Goal: Task Accomplishment & Management: Complete application form

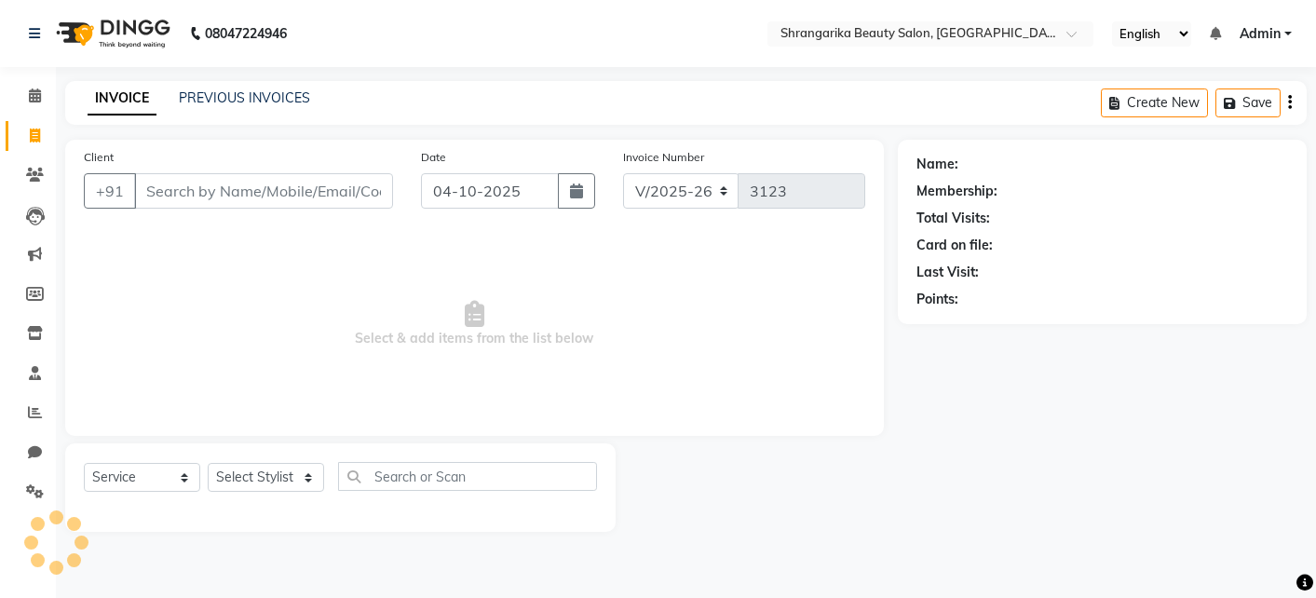
select select "5168"
select select "service"
click at [322, 179] on input "Client" at bounding box center [263, 190] width 259 height 35
type input "k"
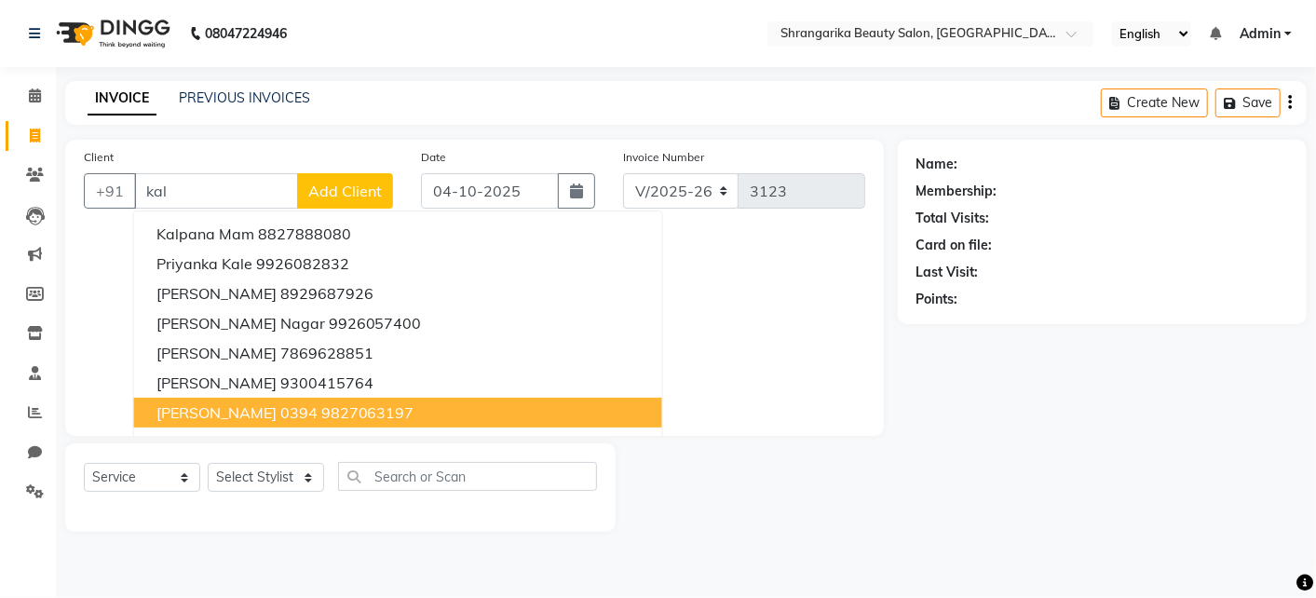
click at [248, 409] on span "[PERSON_NAME] 0394" at bounding box center [237, 412] width 161 height 19
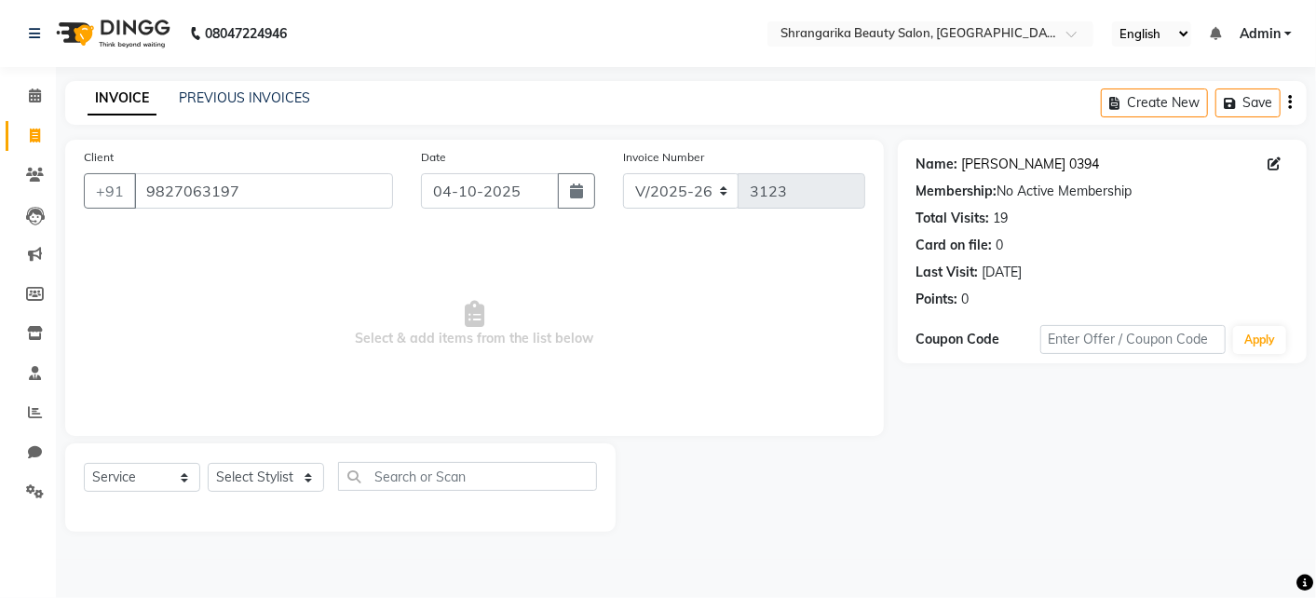
click at [1030, 155] on link "Kalpana Sharma 0394" at bounding box center [1031, 165] width 138 height 20
click at [272, 195] on input "9827063197" at bounding box center [263, 190] width 259 height 35
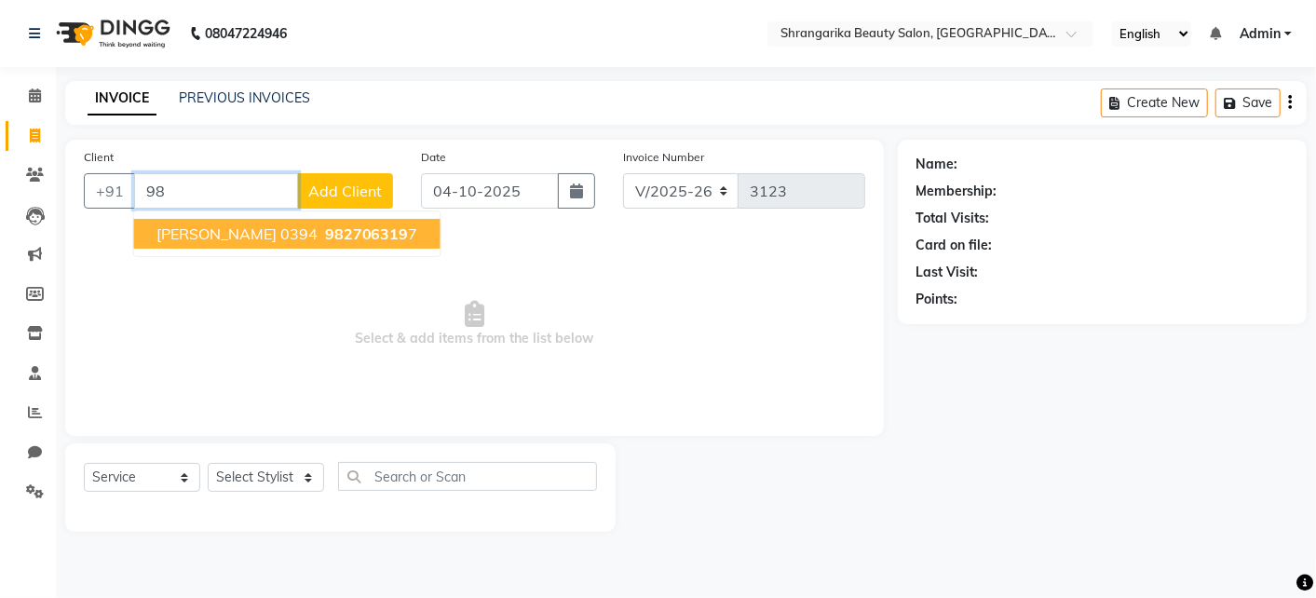
type input "9"
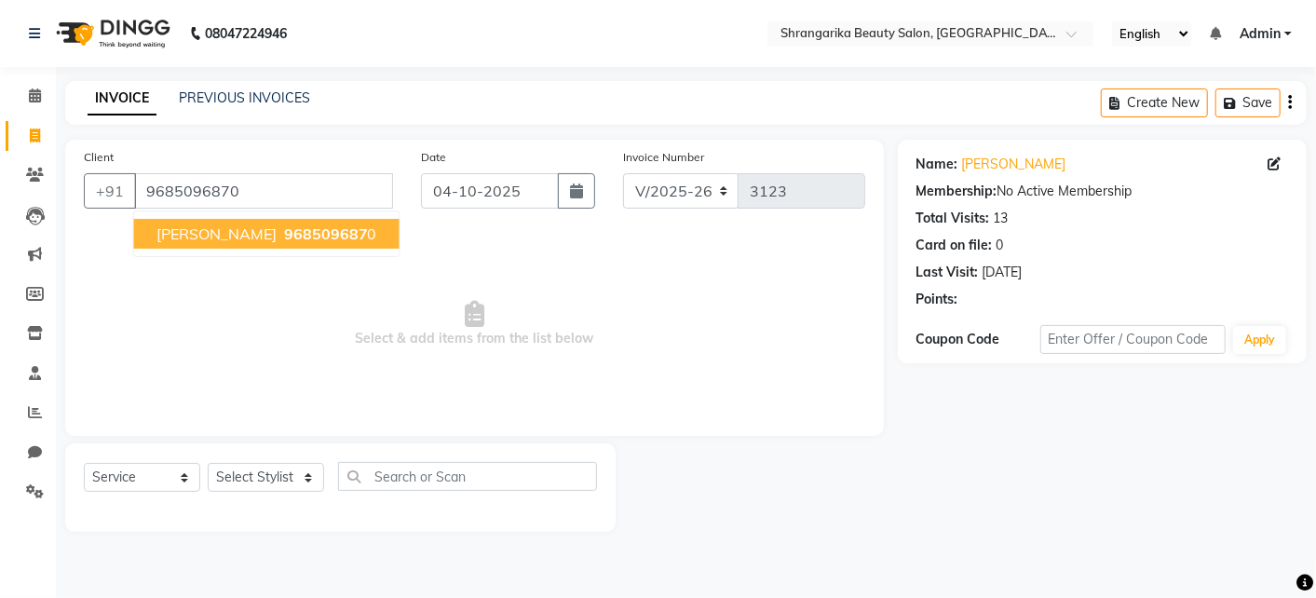
click at [260, 227] on button "Sunita Nagrani 968509687 0" at bounding box center [267, 234] width 266 height 30
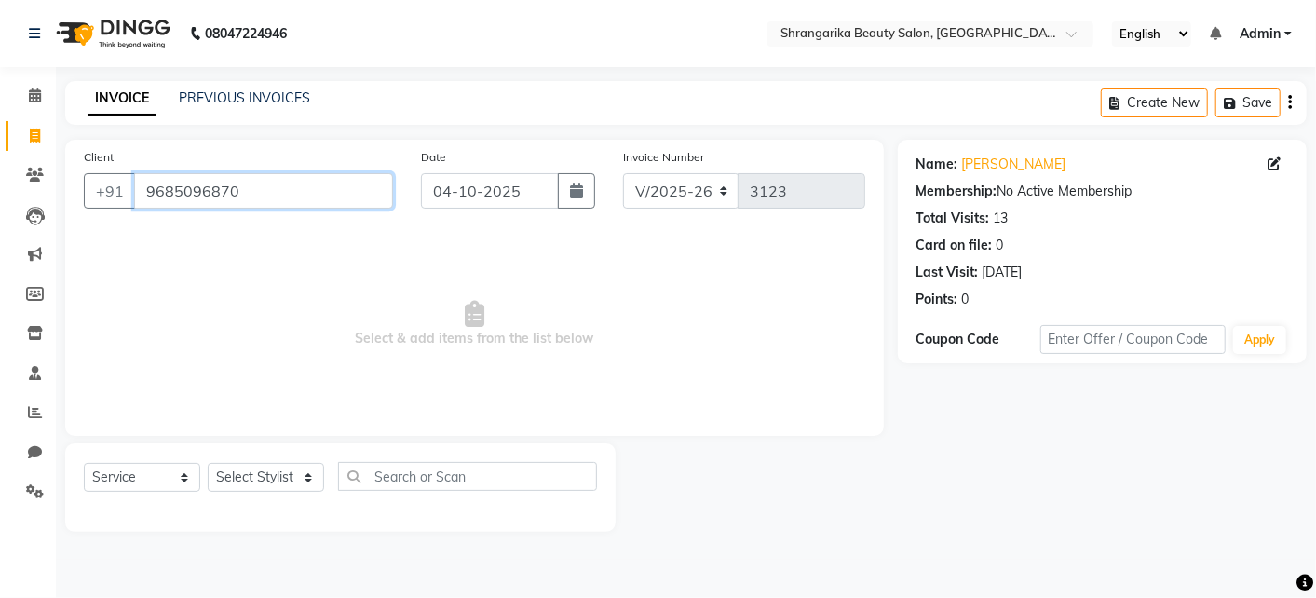
click at [247, 202] on input "9685096870" at bounding box center [263, 190] width 259 height 35
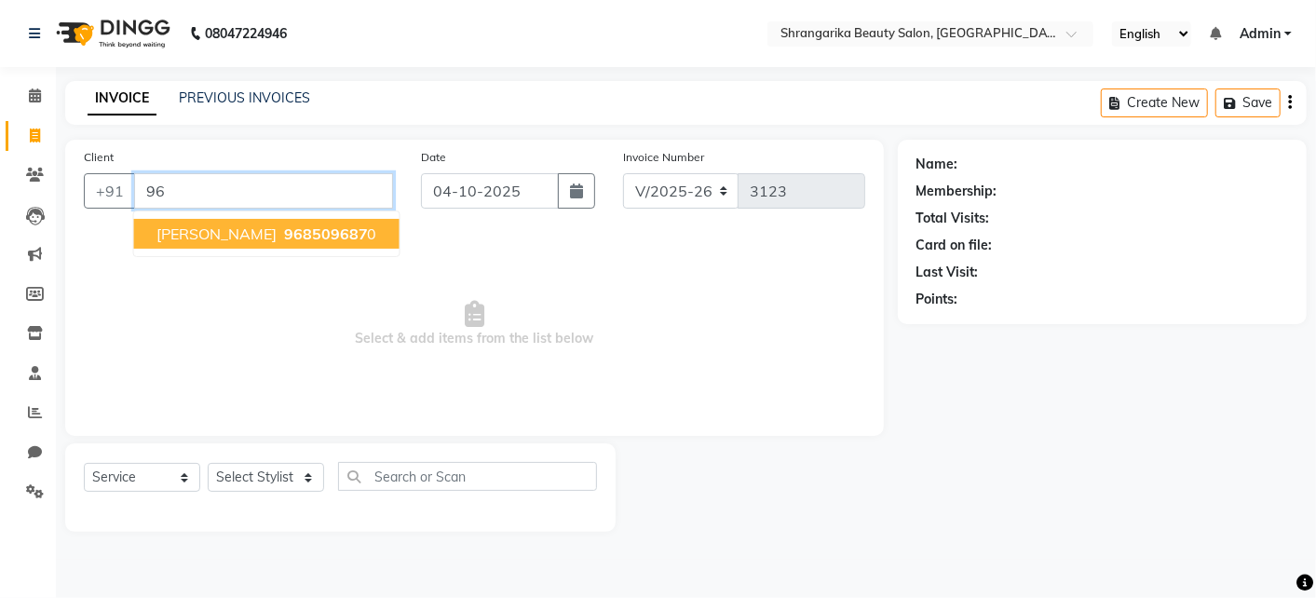
type input "9"
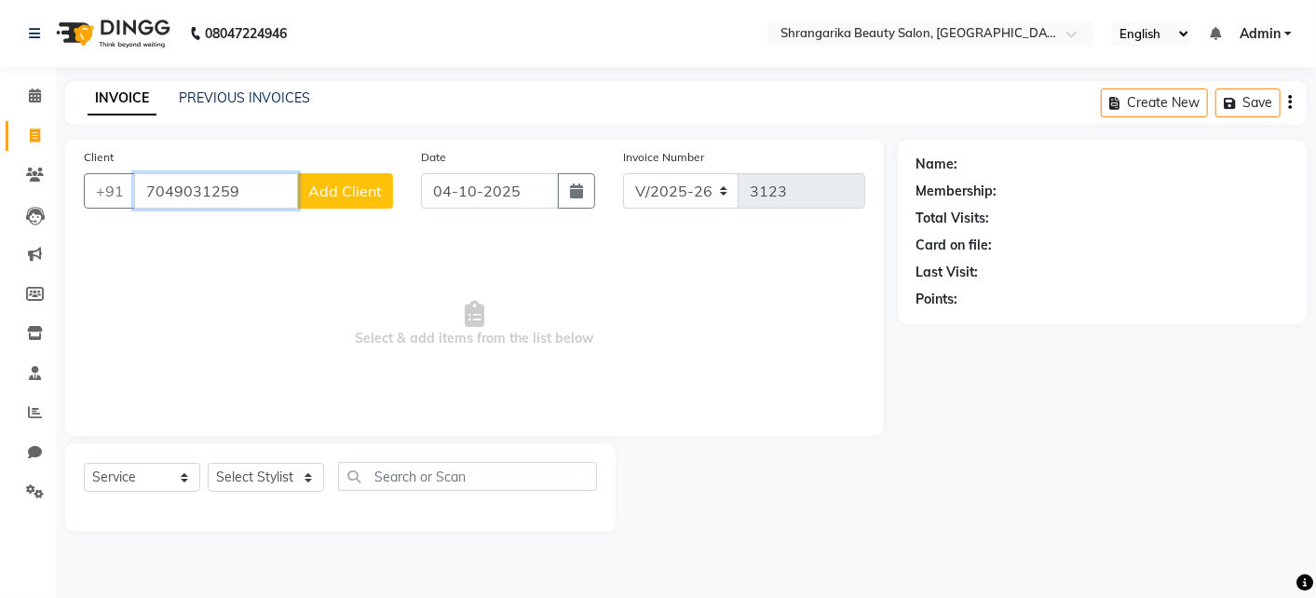
type input "7049031259"
click at [346, 184] on span "Add Client" at bounding box center [345, 191] width 74 height 19
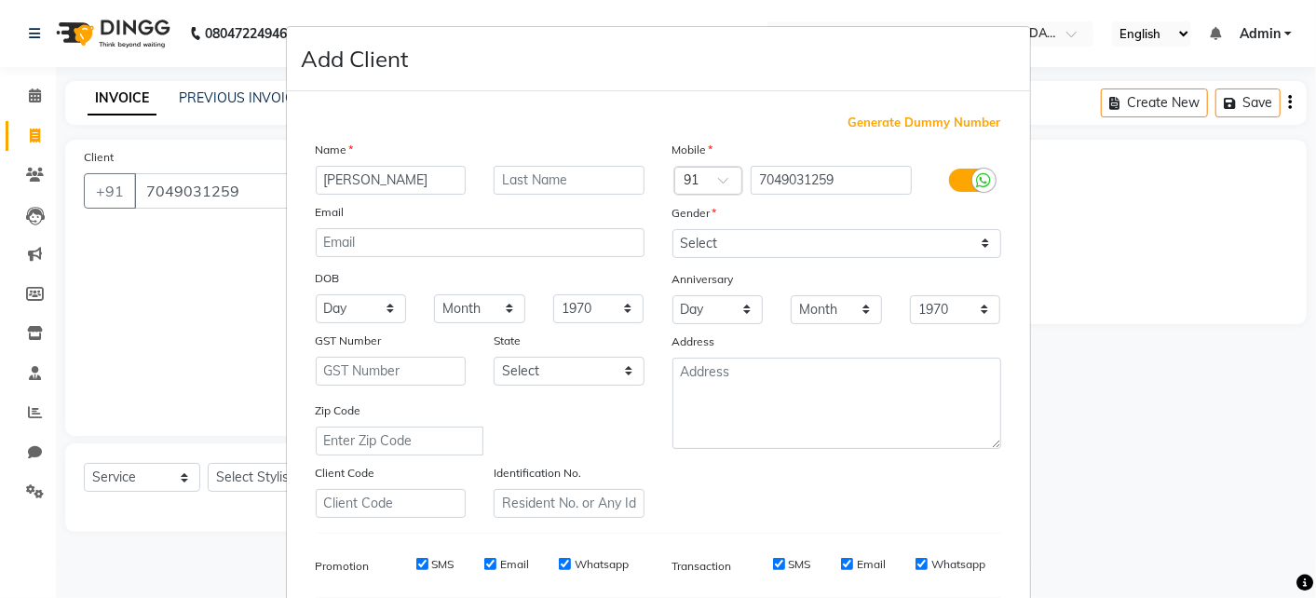
type input "saloni"
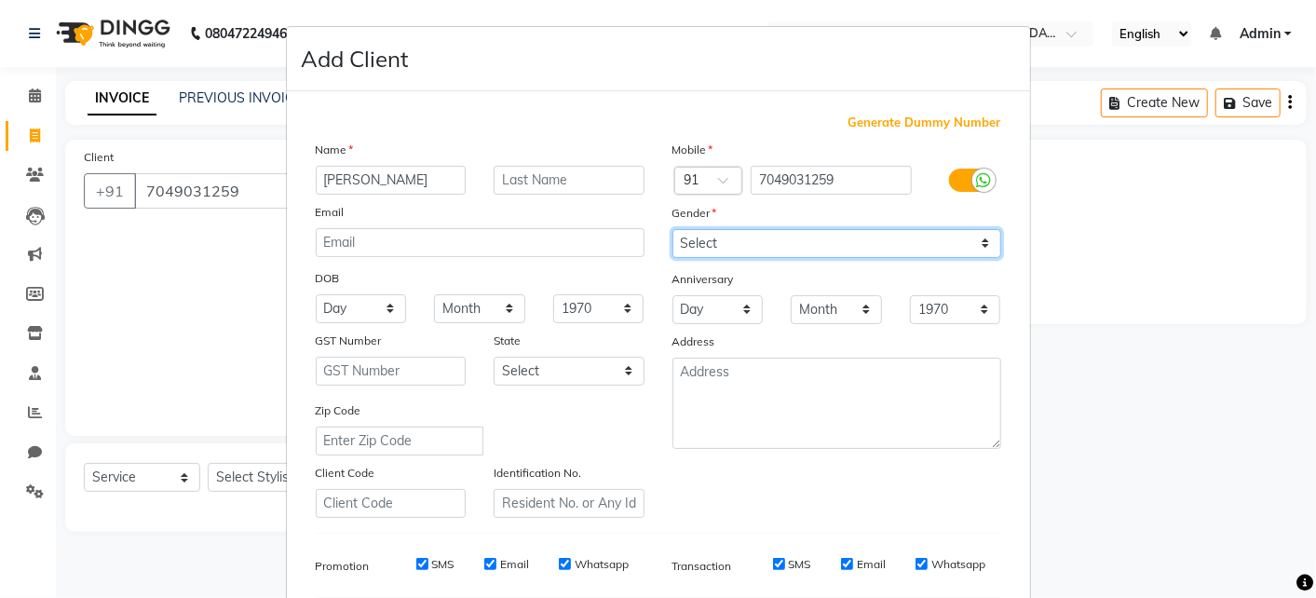
click at [820, 230] on select "Select Male Female Other Prefer Not To Say" at bounding box center [837, 243] width 329 height 29
select select "[DEMOGRAPHIC_DATA]"
click at [673, 229] on select "Select Male Female Other Prefer Not To Say" at bounding box center [837, 243] width 329 height 29
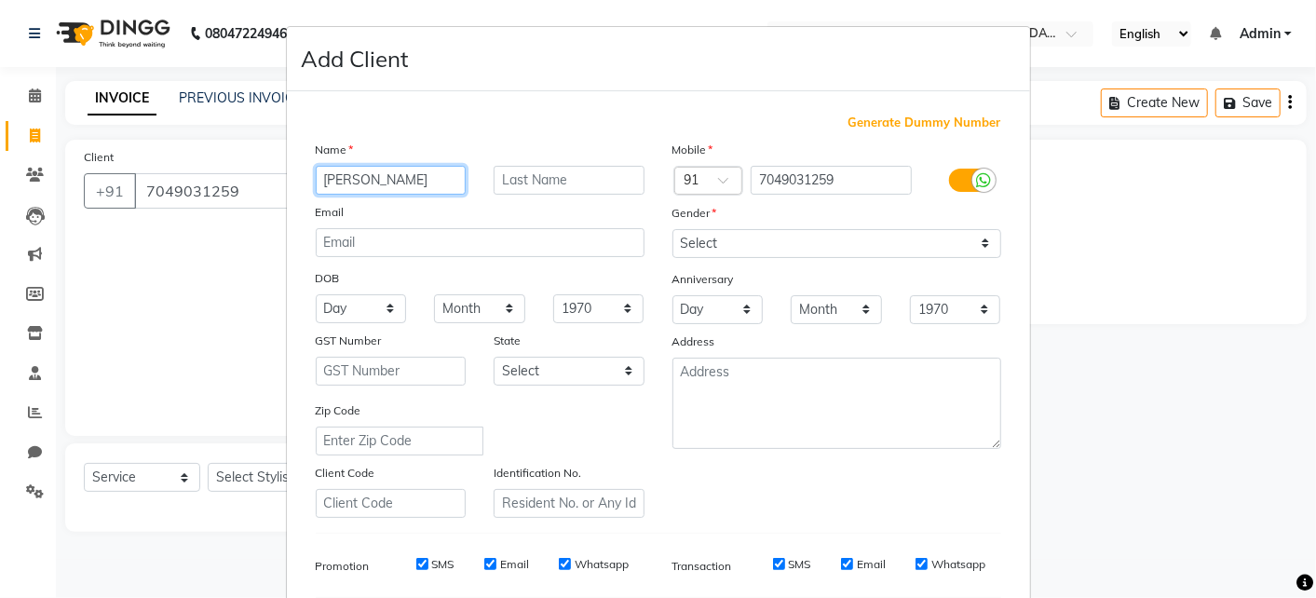
click at [403, 186] on input "saloni" at bounding box center [391, 180] width 151 height 29
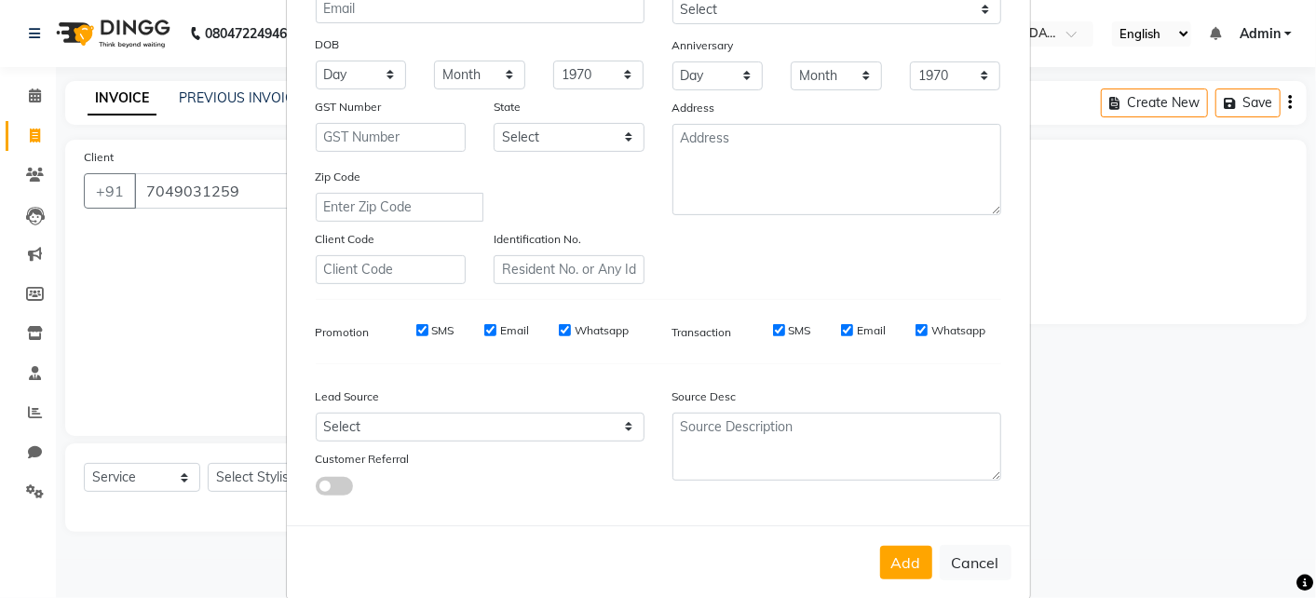
scroll to position [261, 0]
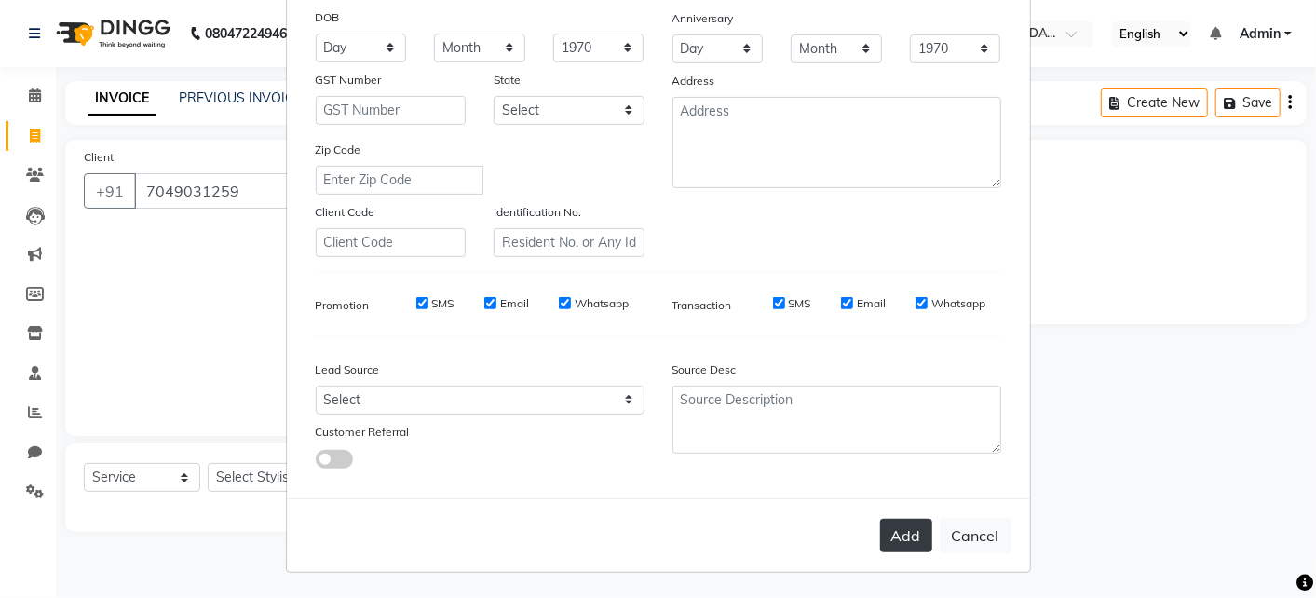
type input "saloni 516"
click at [900, 537] on button "Add" at bounding box center [906, 536] width 52 height 34
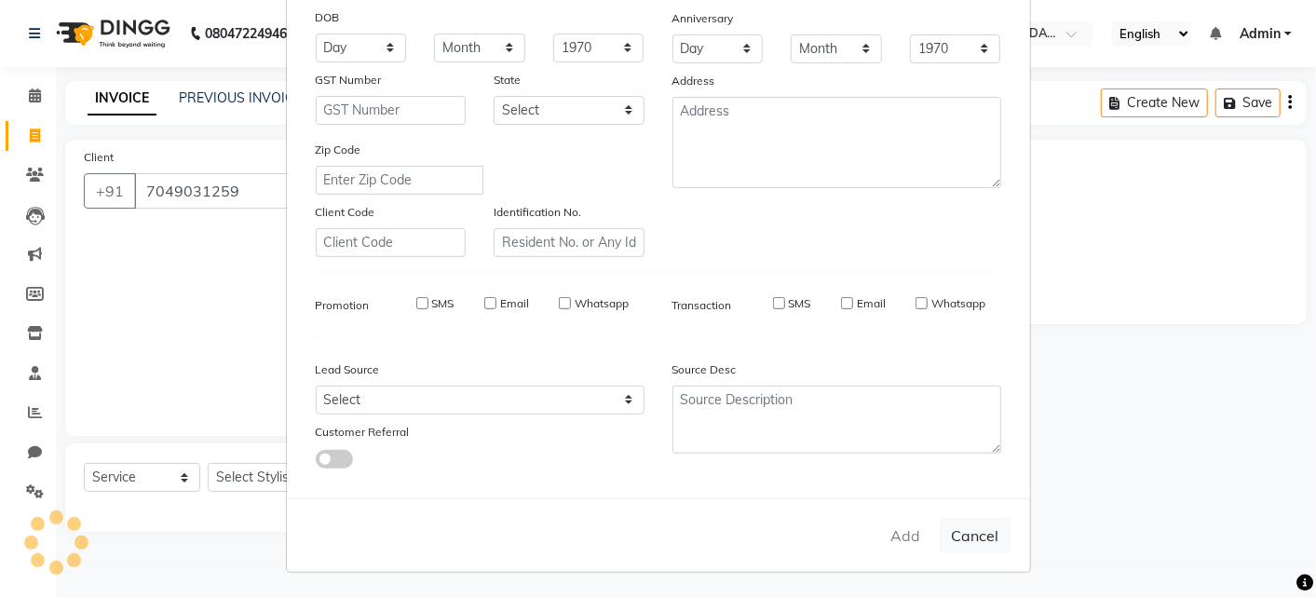
select select
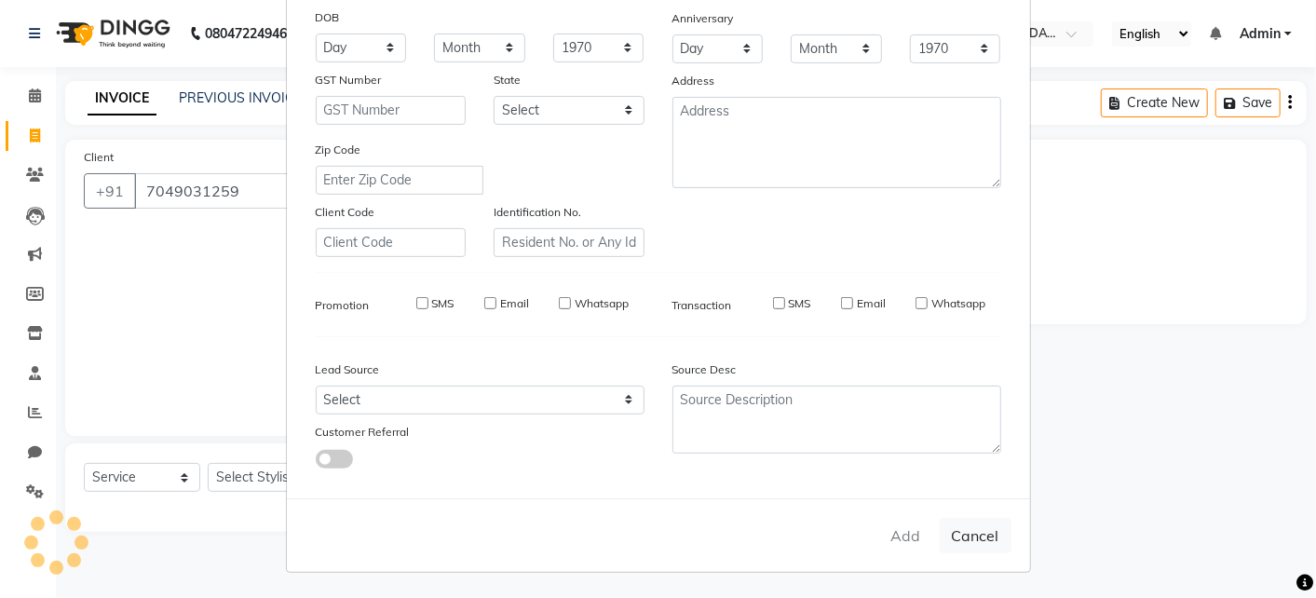
select select
checkbox input "false"
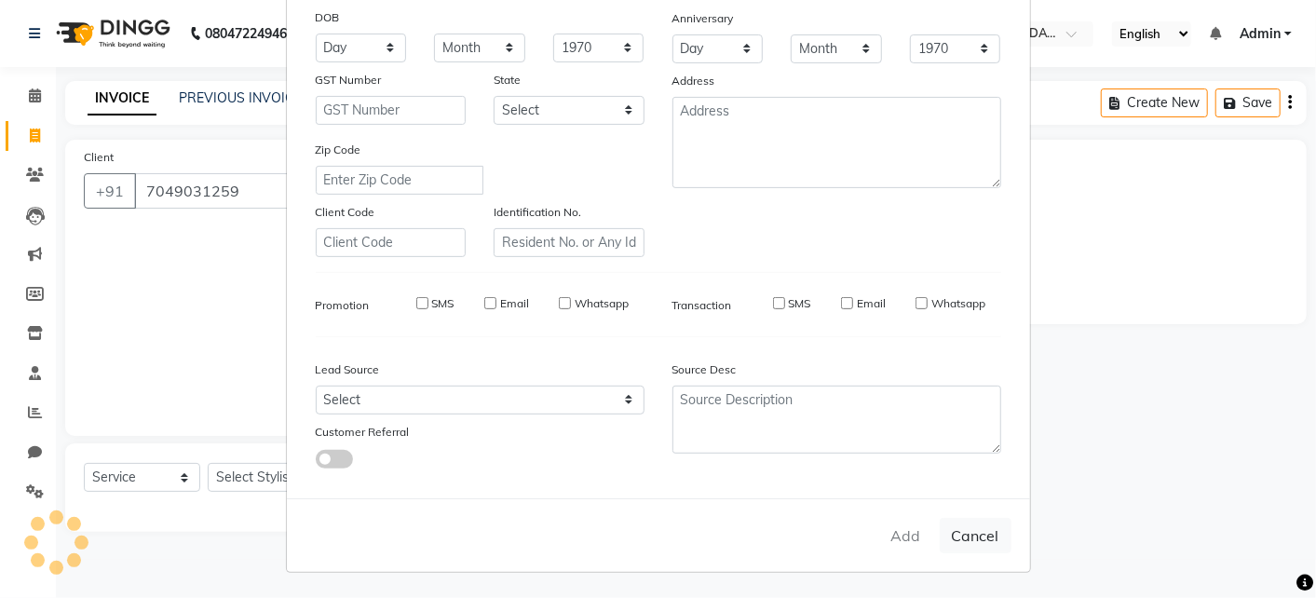
checkbox input "false"
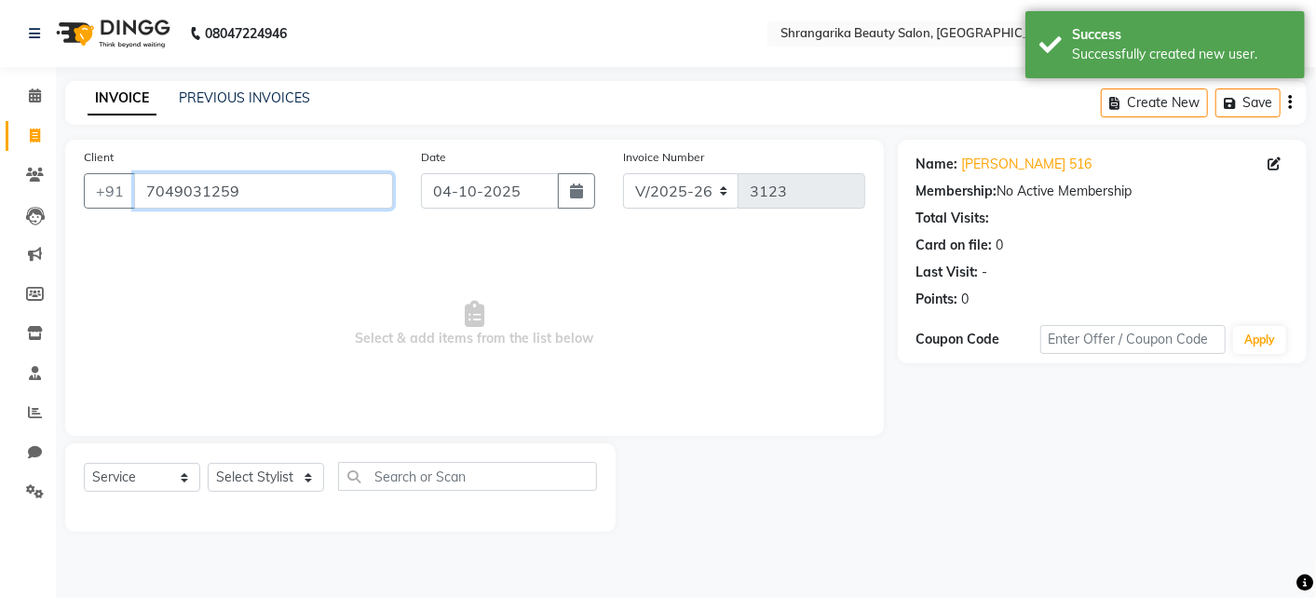
click at [276, 191] on input "7049031259" at bounding box center [263, 190] width 259 height 35
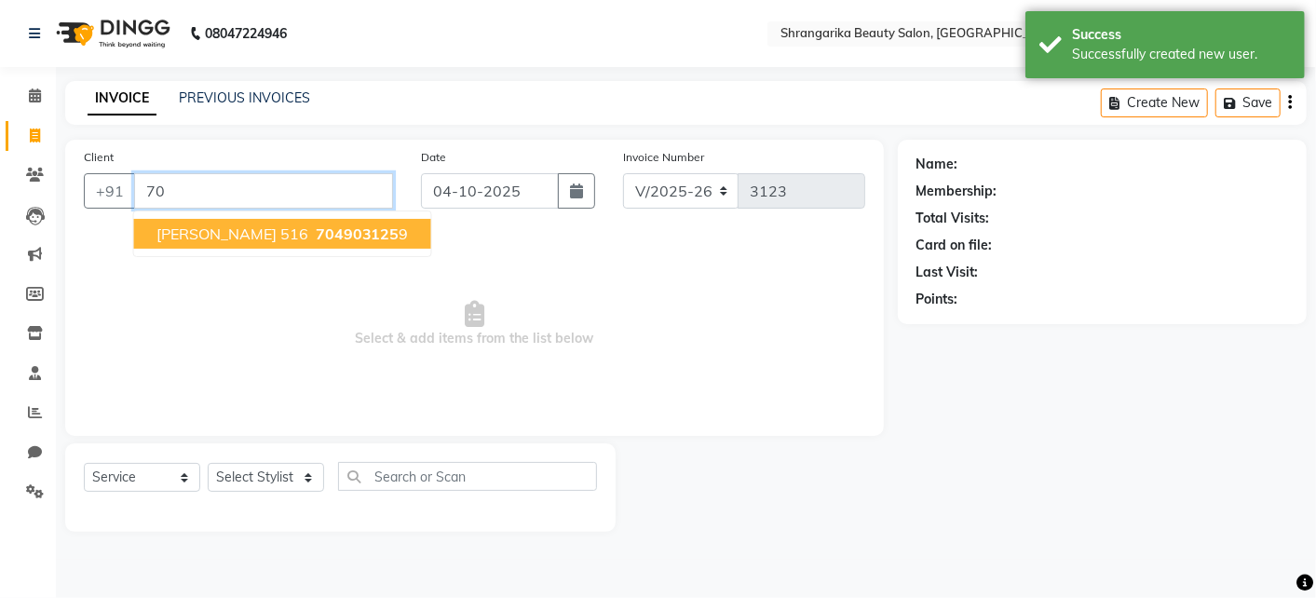
type input "7"
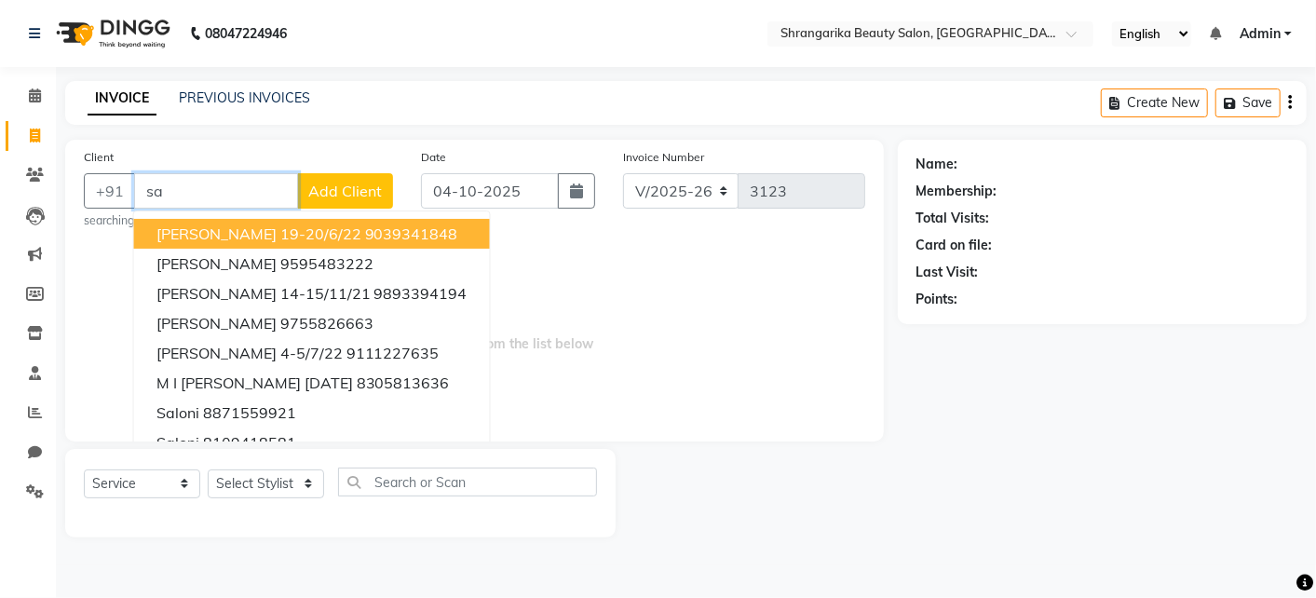
type input "s"
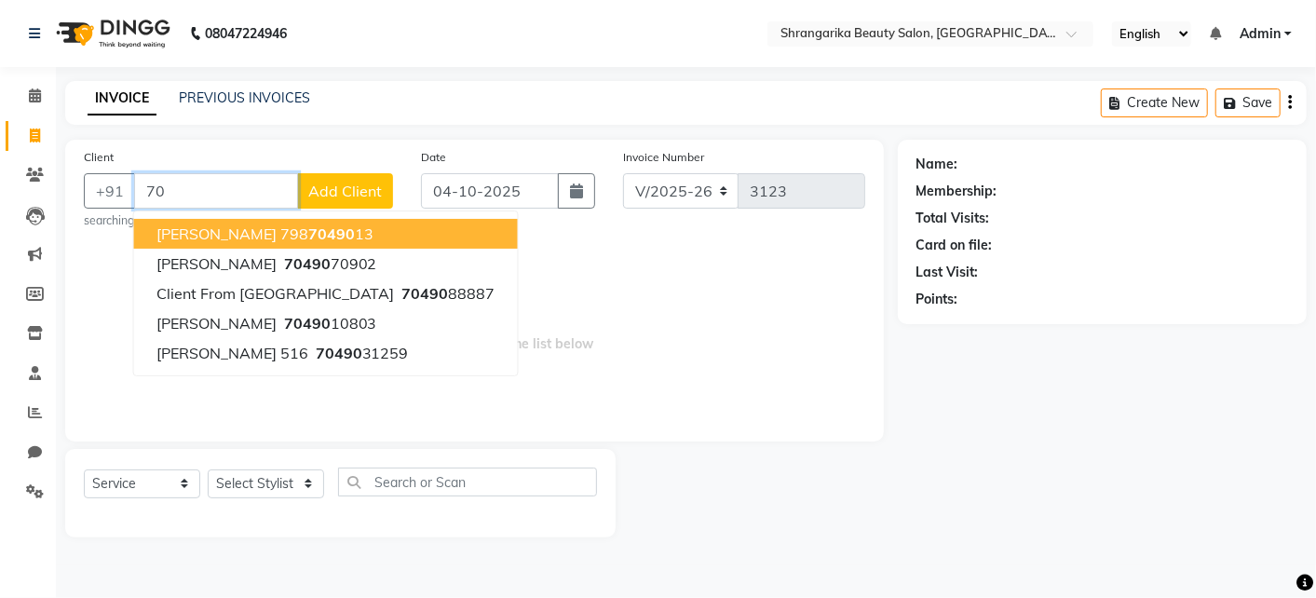
type input "7"
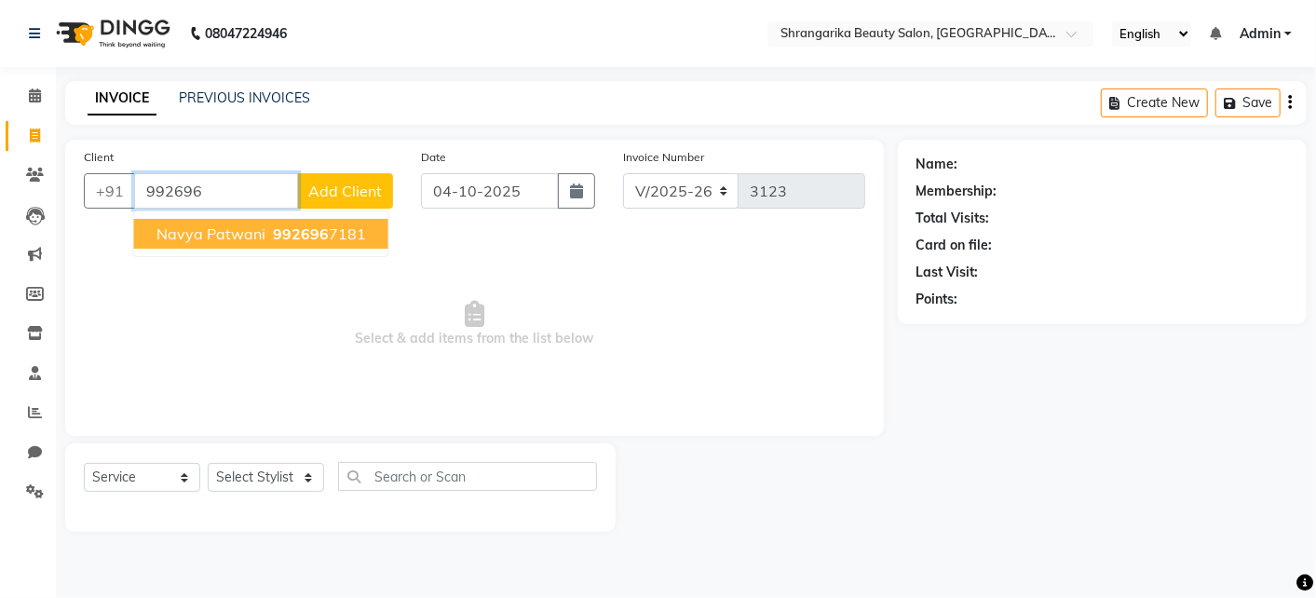
click at [300, 227] on span "992696" at bounding box center [301, 234] width 56 height 19
type input "9926967181"
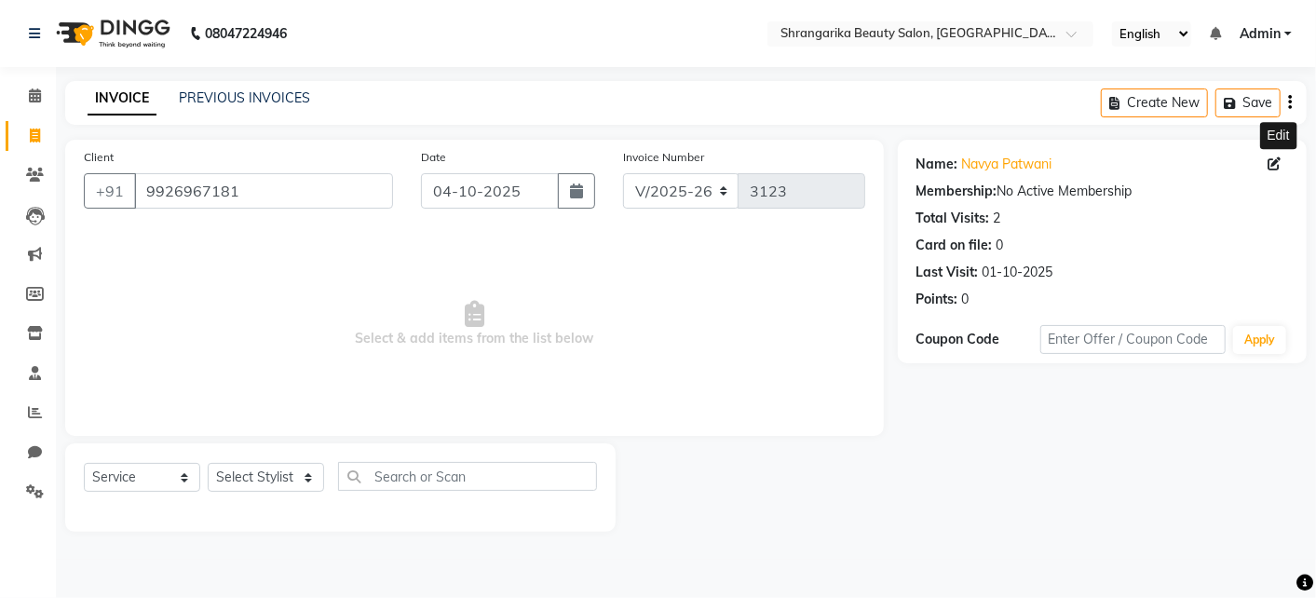
click at [1282, 163] on span at bounding box center [1278, 165] width 20 height 20
click at [1273, 163] on icon at bounding box center [1274, 163] width 13 height 13
select select "[DEMOGRAPHIC_DATA]"
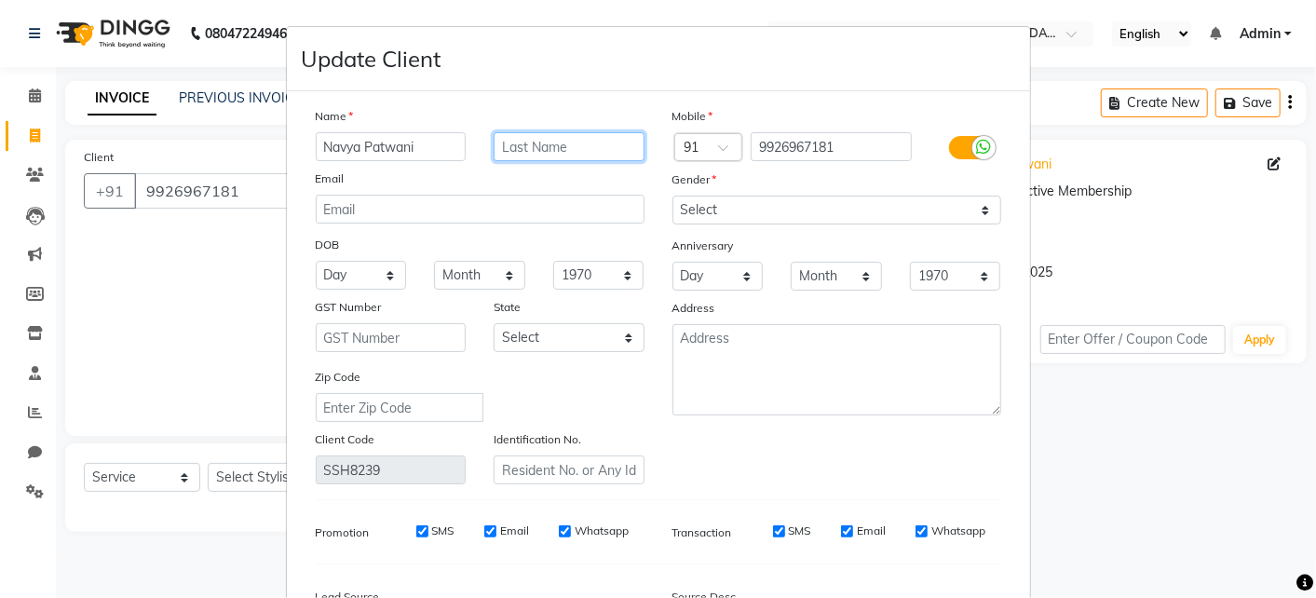
click at [517, 147] on input "text" at bounding box center [569, 146] width 151 height 29
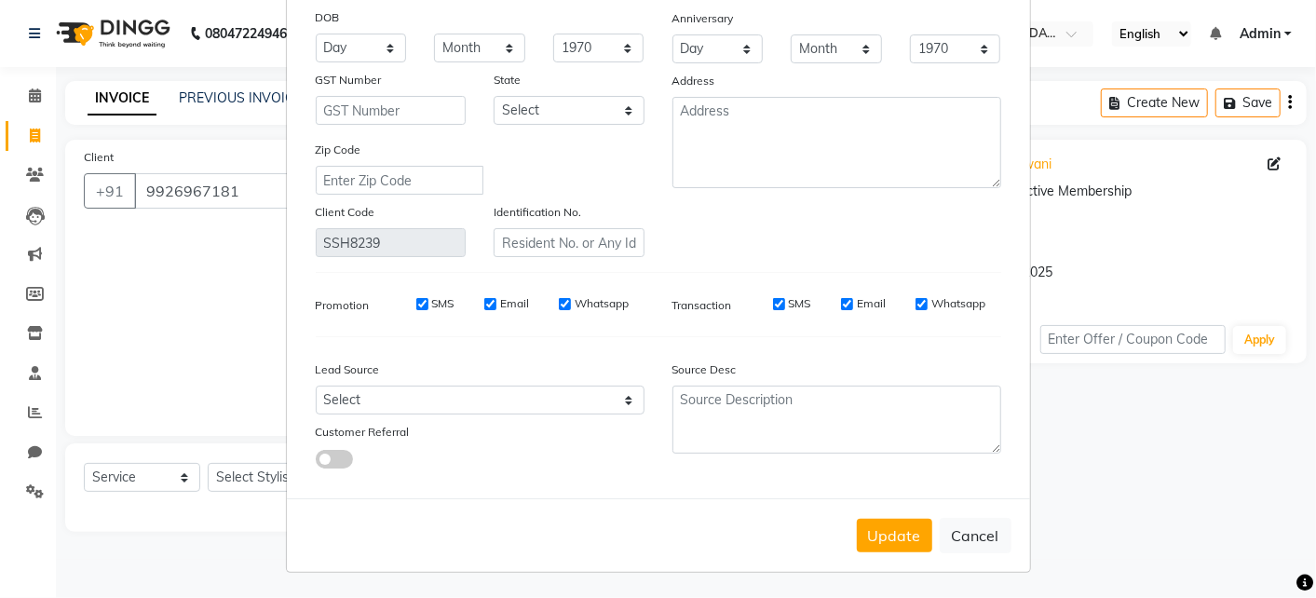
type input "517"
click at [904, 530] on button "Update" at bounding box center [894, 536] width 75 height 34
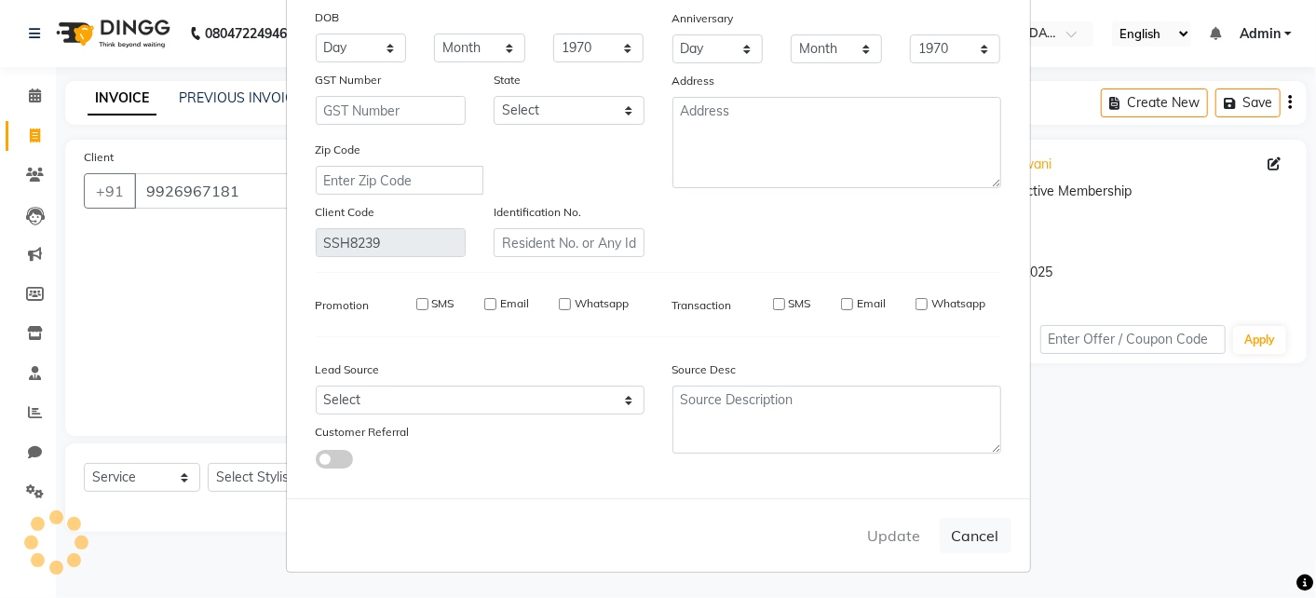
select select
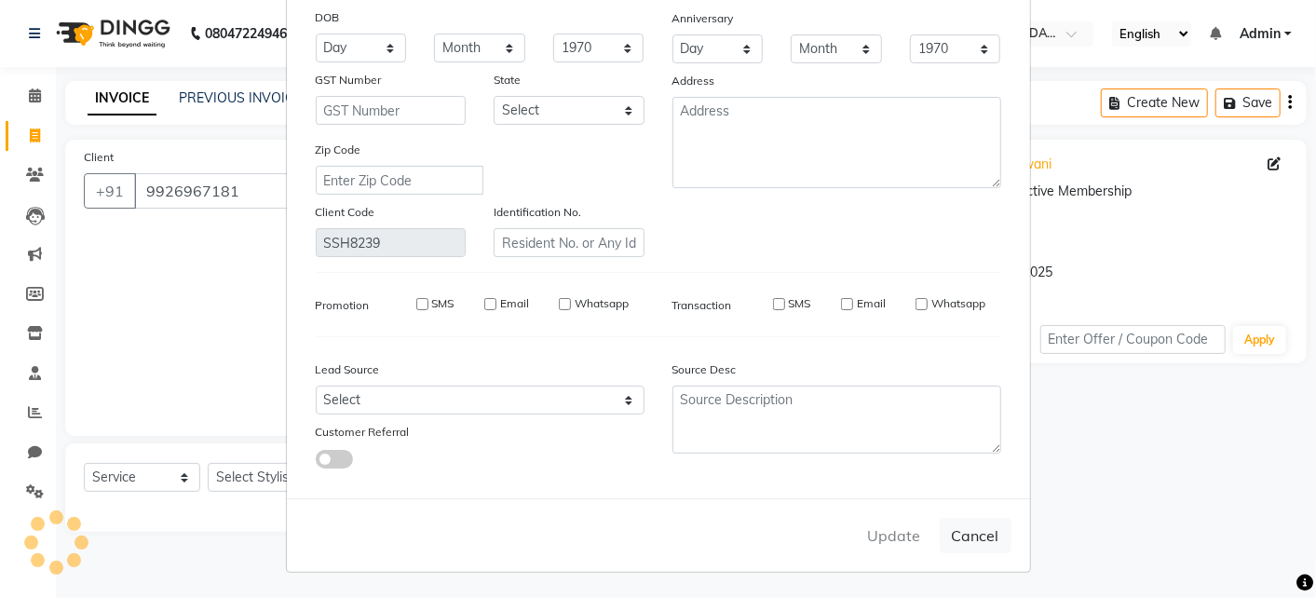
select select
checkbox input "false"
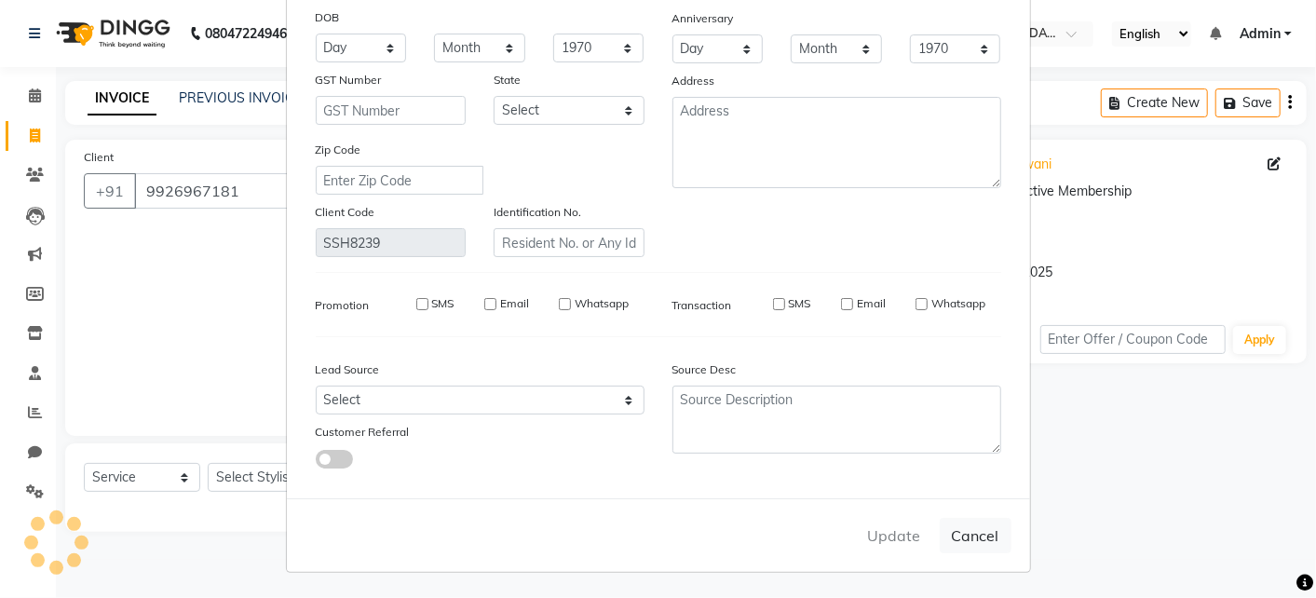
checkbox input "false"
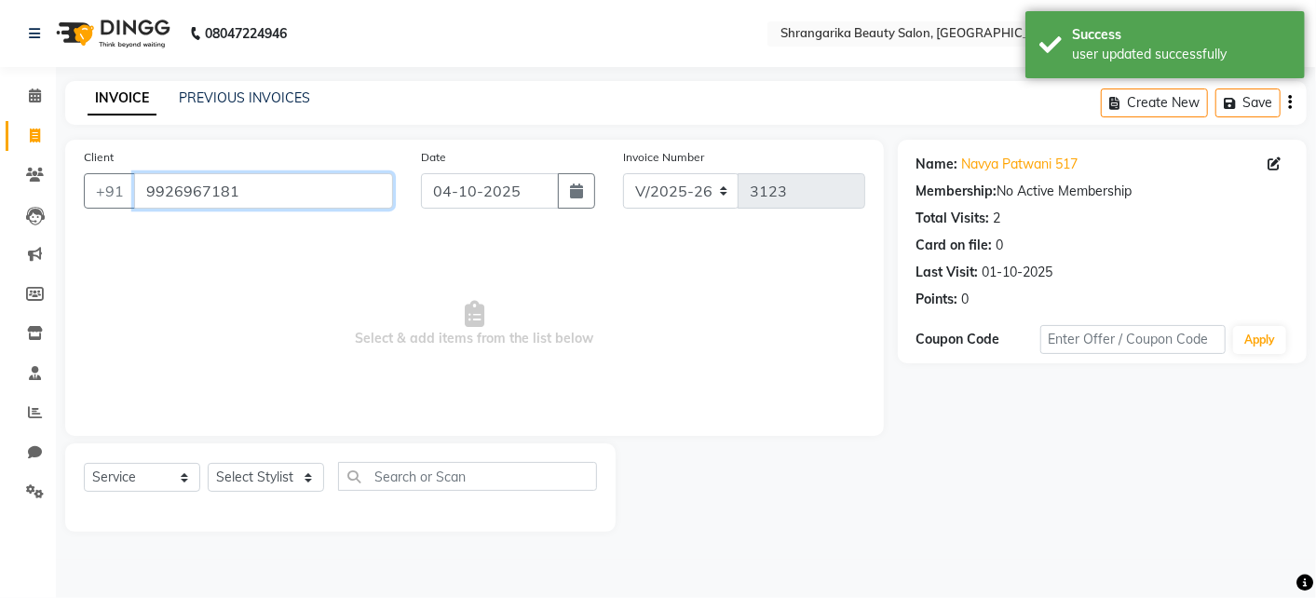
click at [267, 187] on input "9926967181" at bounding box center [263, 190] width 259 height 35
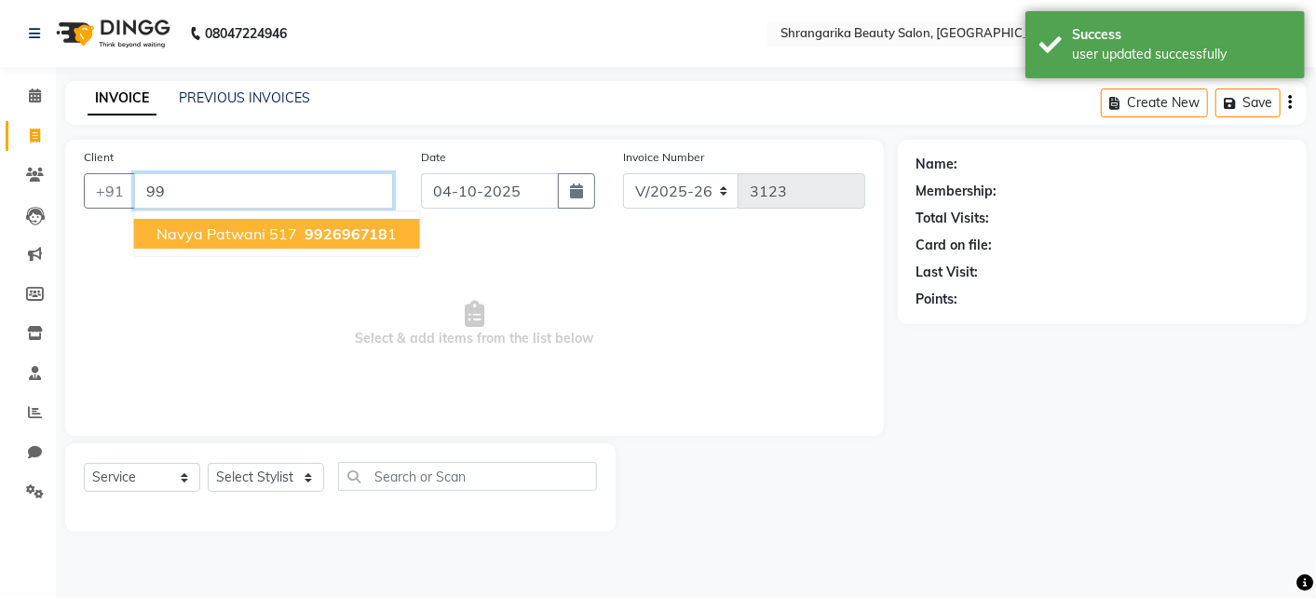
type input "9"
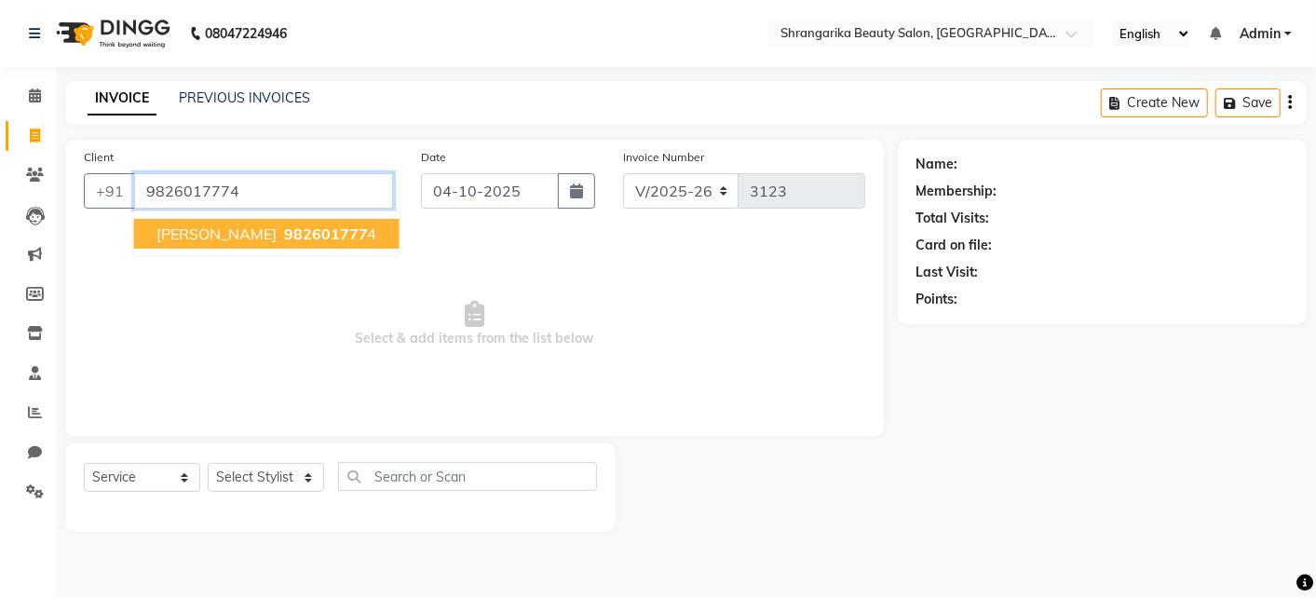
type input "9826017774"
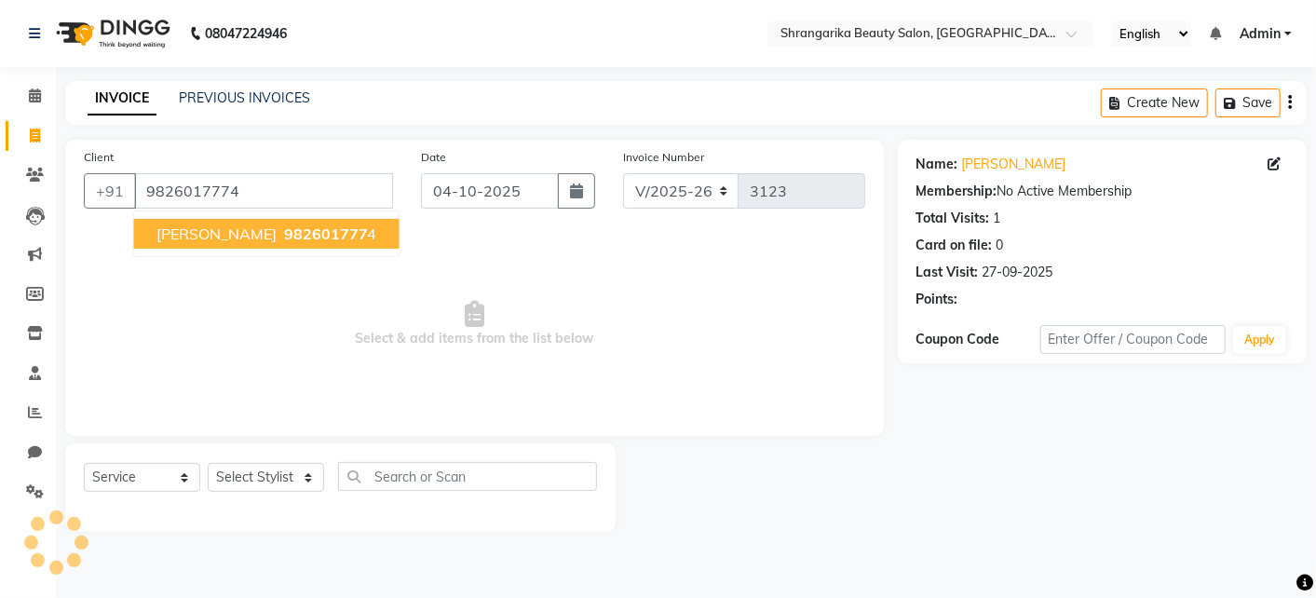
click at [250, 221] on button "Ankita khandelwal 982601777 4" at bounding box center [267, 234] width 266 height 30
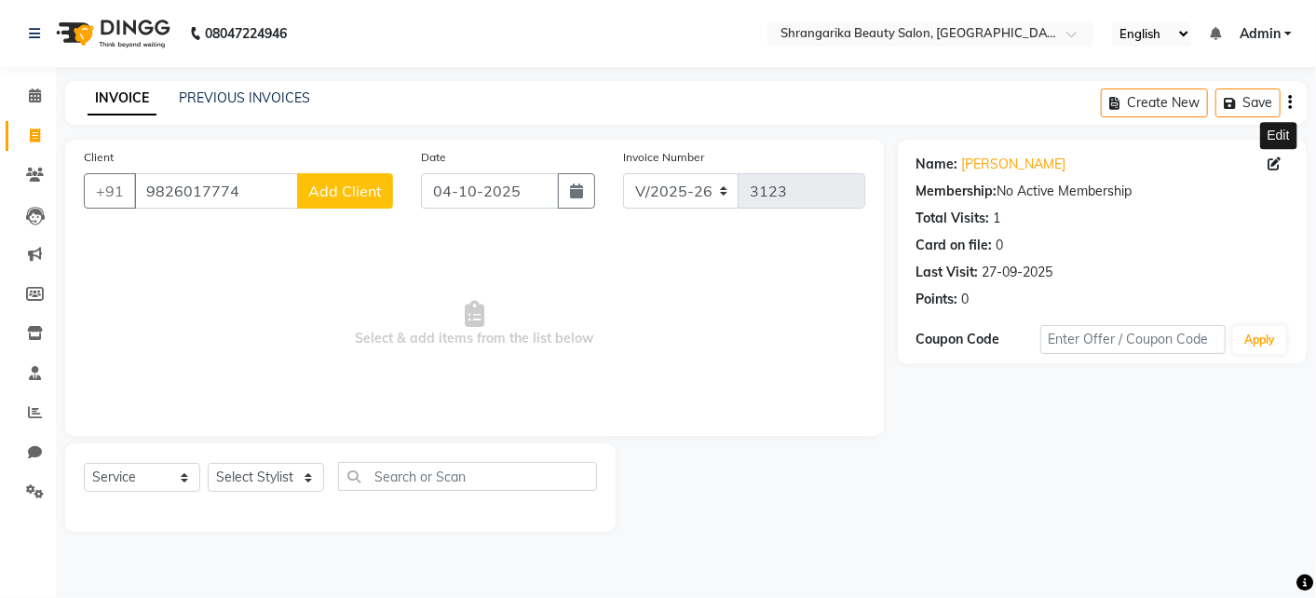
click at [1272, 159] on icon at bounding box center [1274, 163] width 13 height 13
select select "[DEMOGRAPHIC_DATA]"
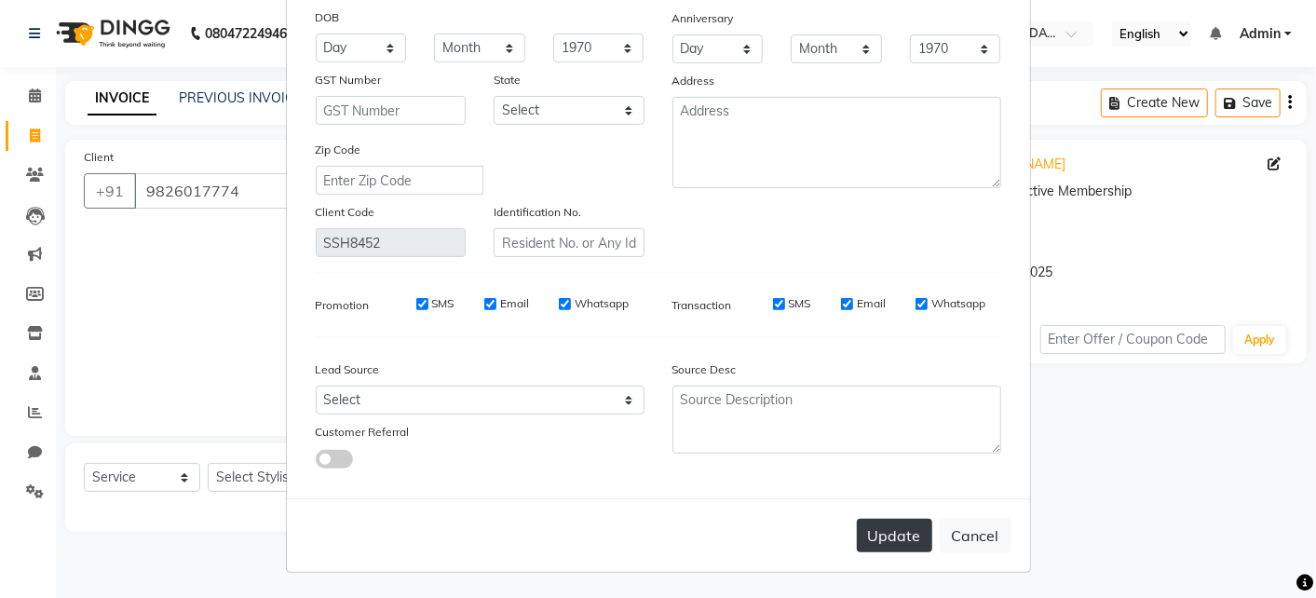
type input "khandelwal 518"
click at [867, 542] on button "Update" at bounding box center [894, 536] width 75 height 34
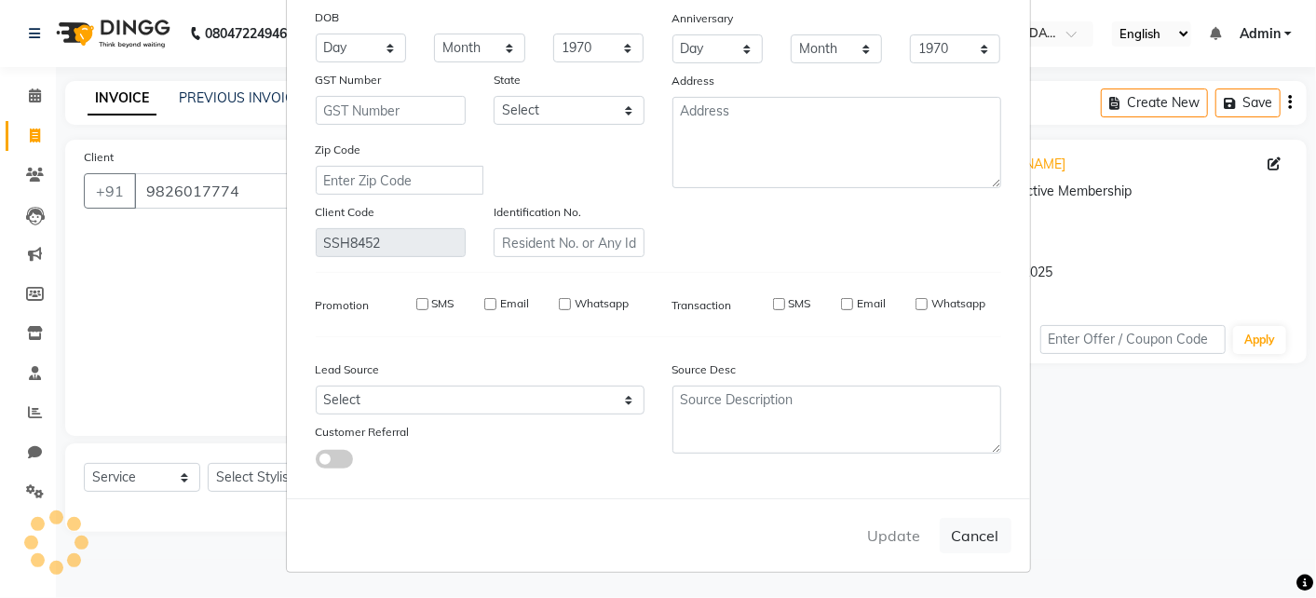
select select
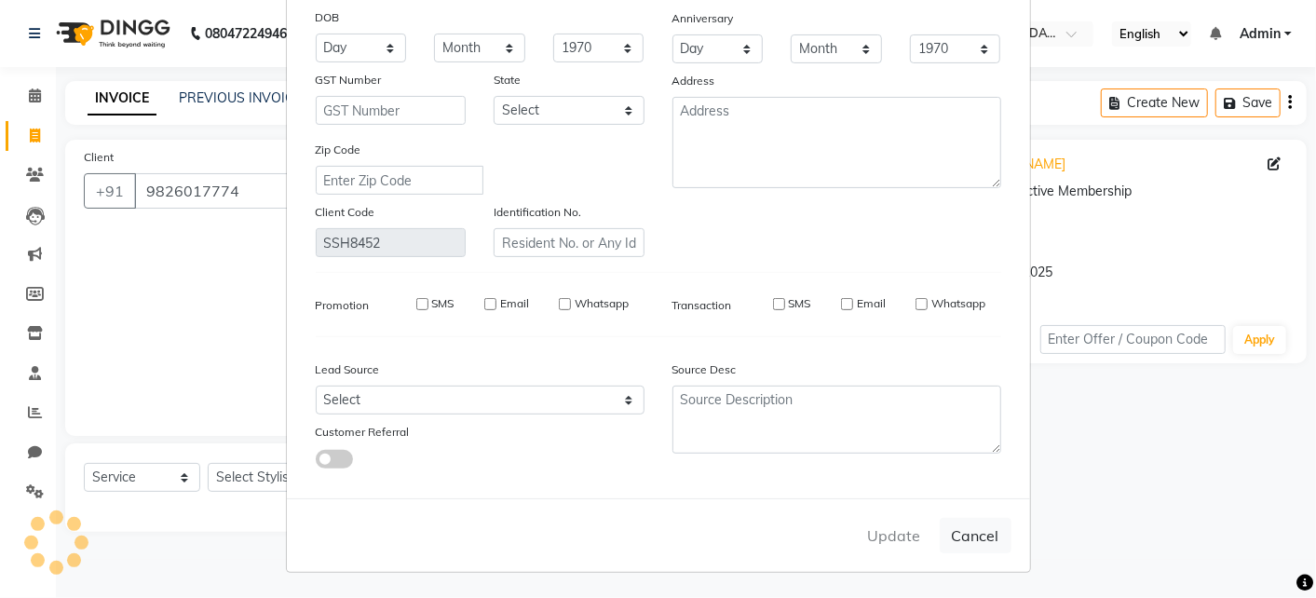
select select
checkbox input "false"
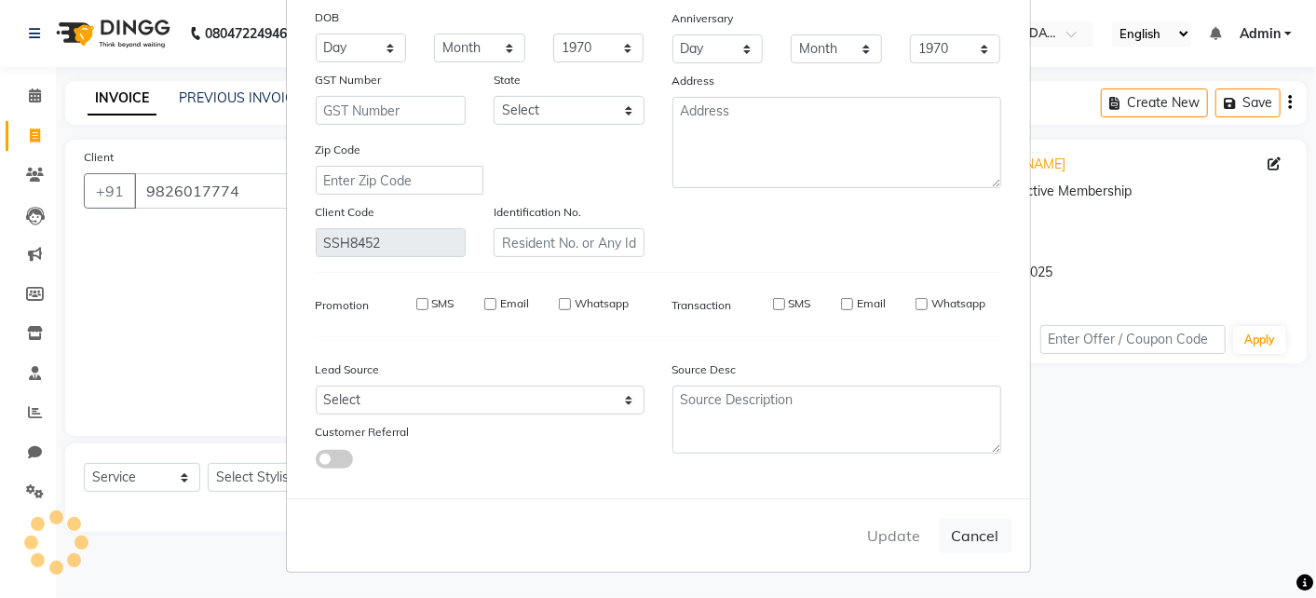
checkbox input "false"
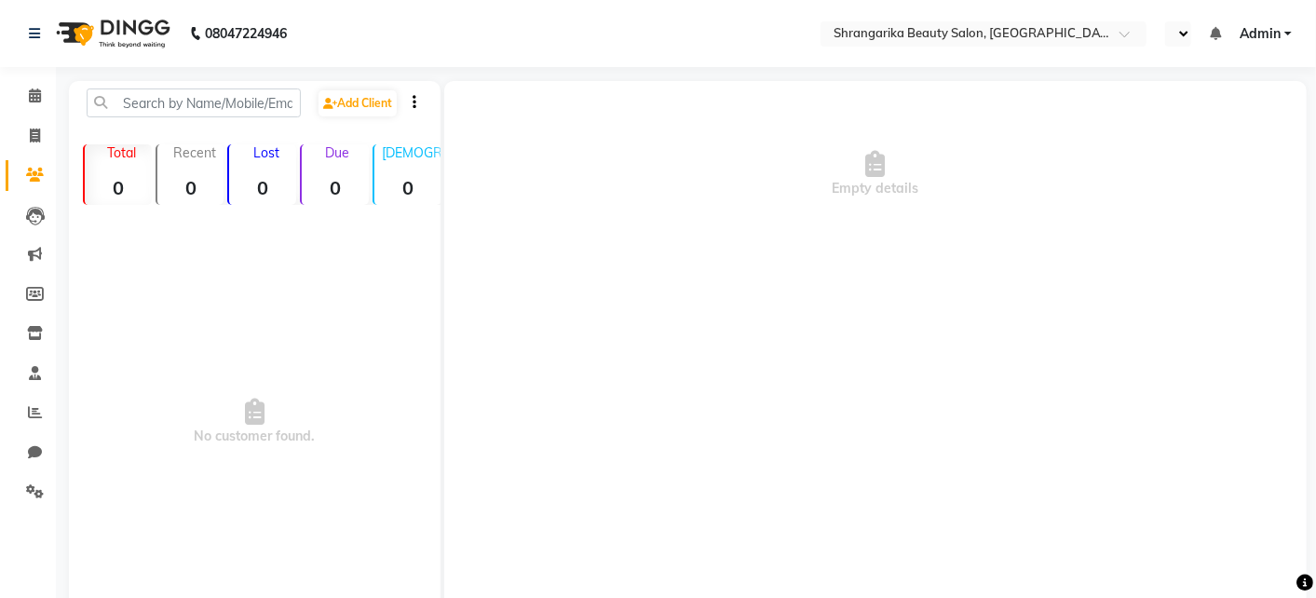
select select "en"
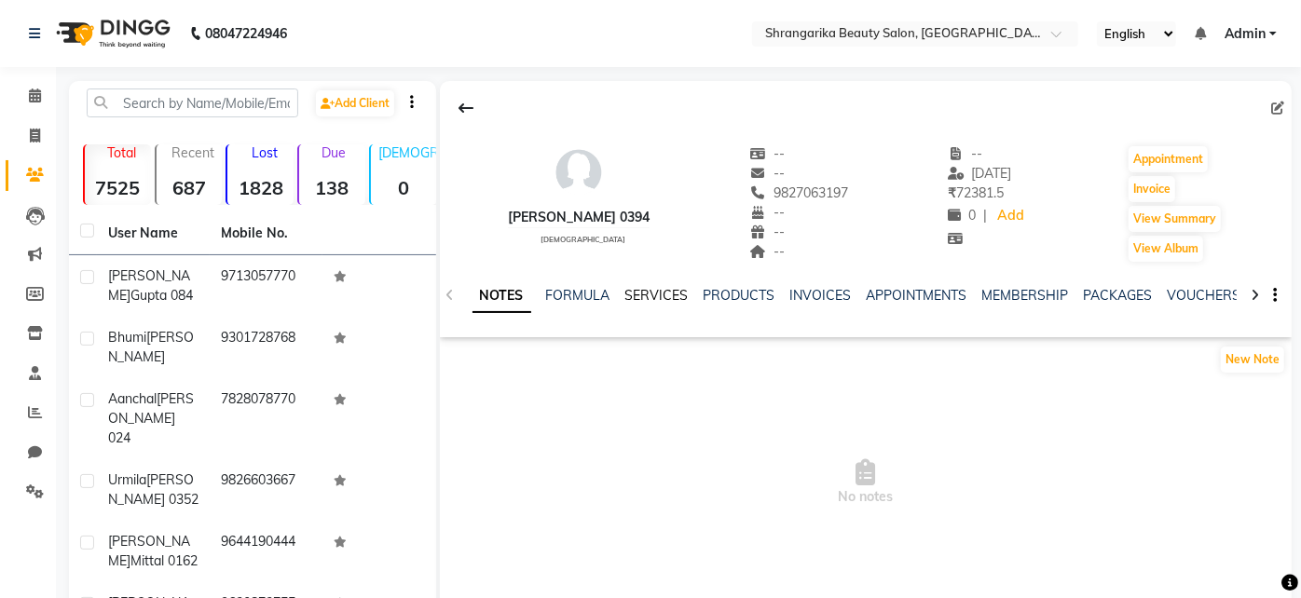
click at [657, 298] on link "SERVICES" at bounding box center [656, 295] width 63 height 17
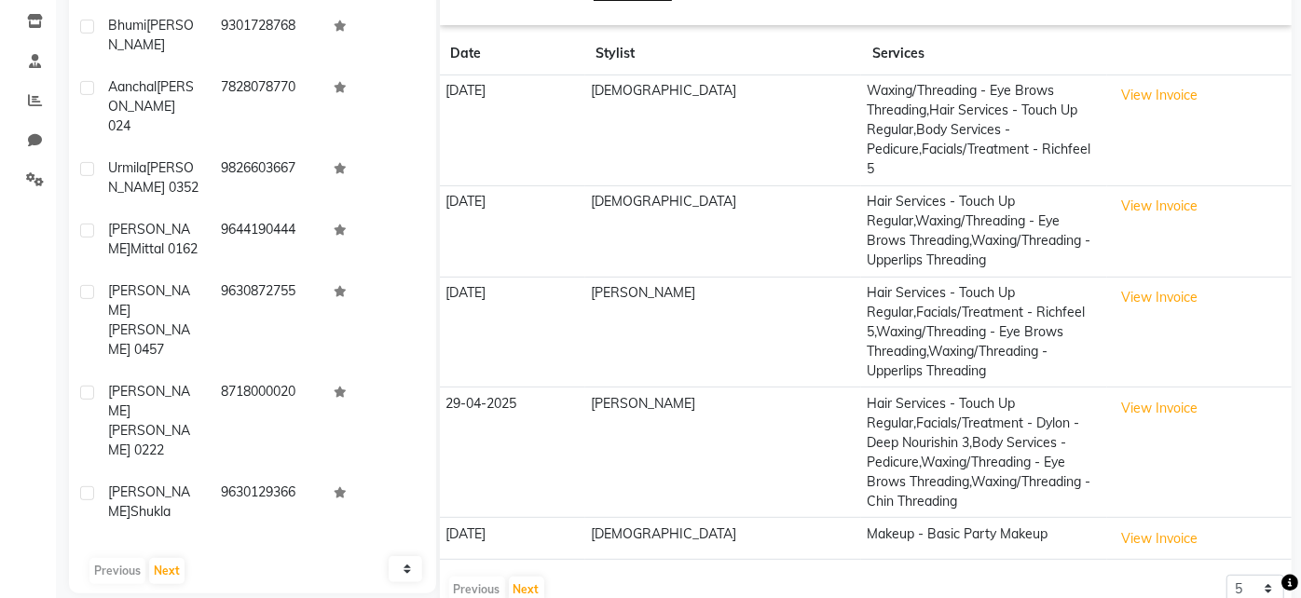
scroll to position [319, 0]
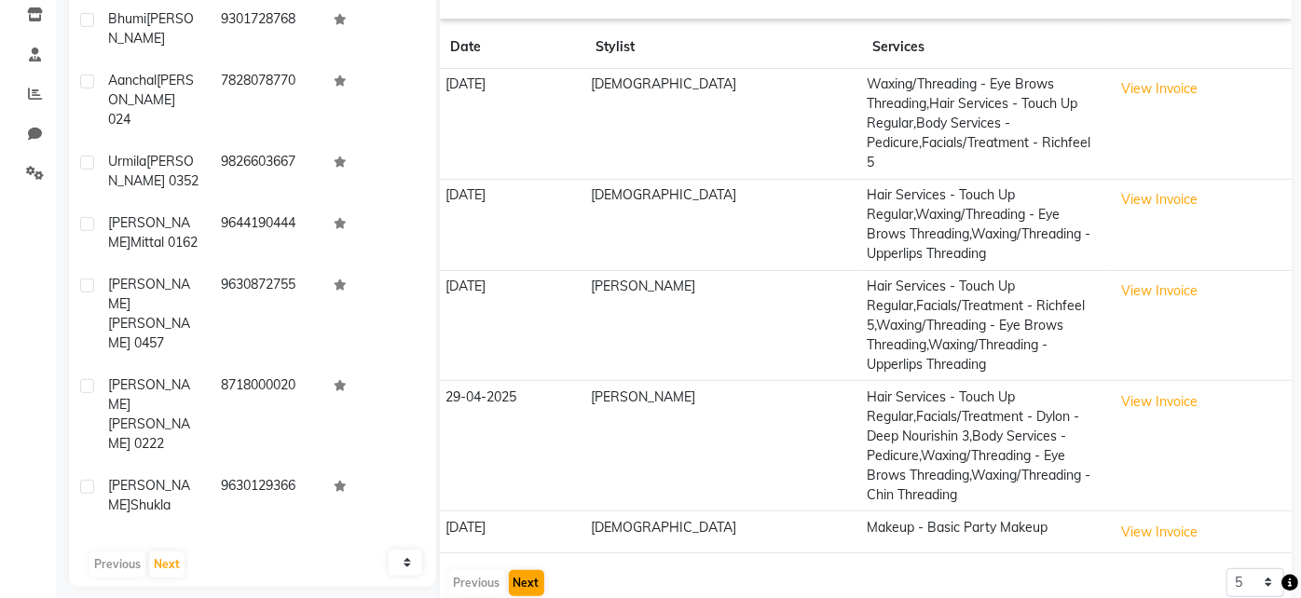
click at [515, 570] on button "Next" at bounding box center [526, 583] width 35 height 26
